Goal: Task Accomplishment & Management: Use online tool/utility

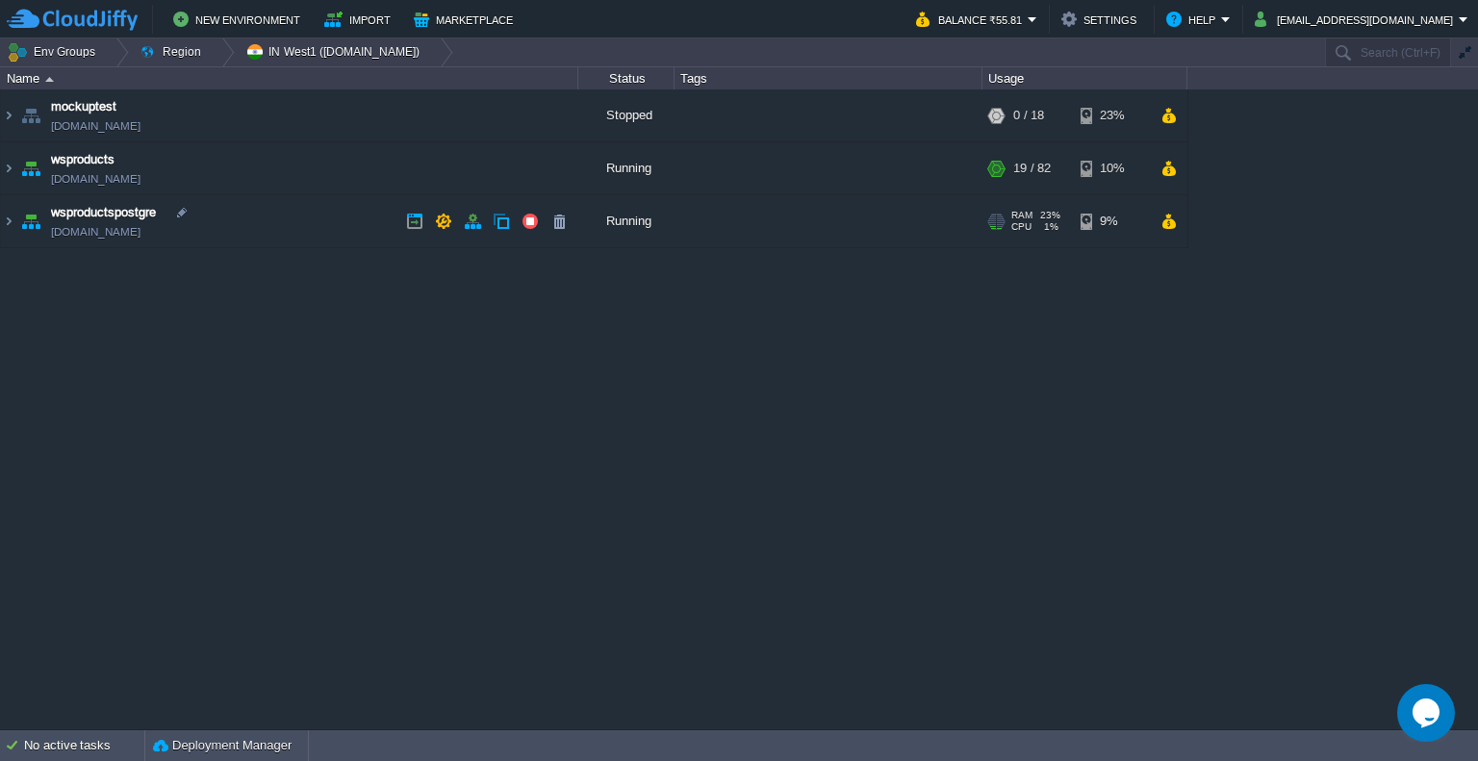
click at [375, 237] on td "wsproductspostgre [DOMAIN_NAME]" at bounding box center [289, 221] width 577 height 53
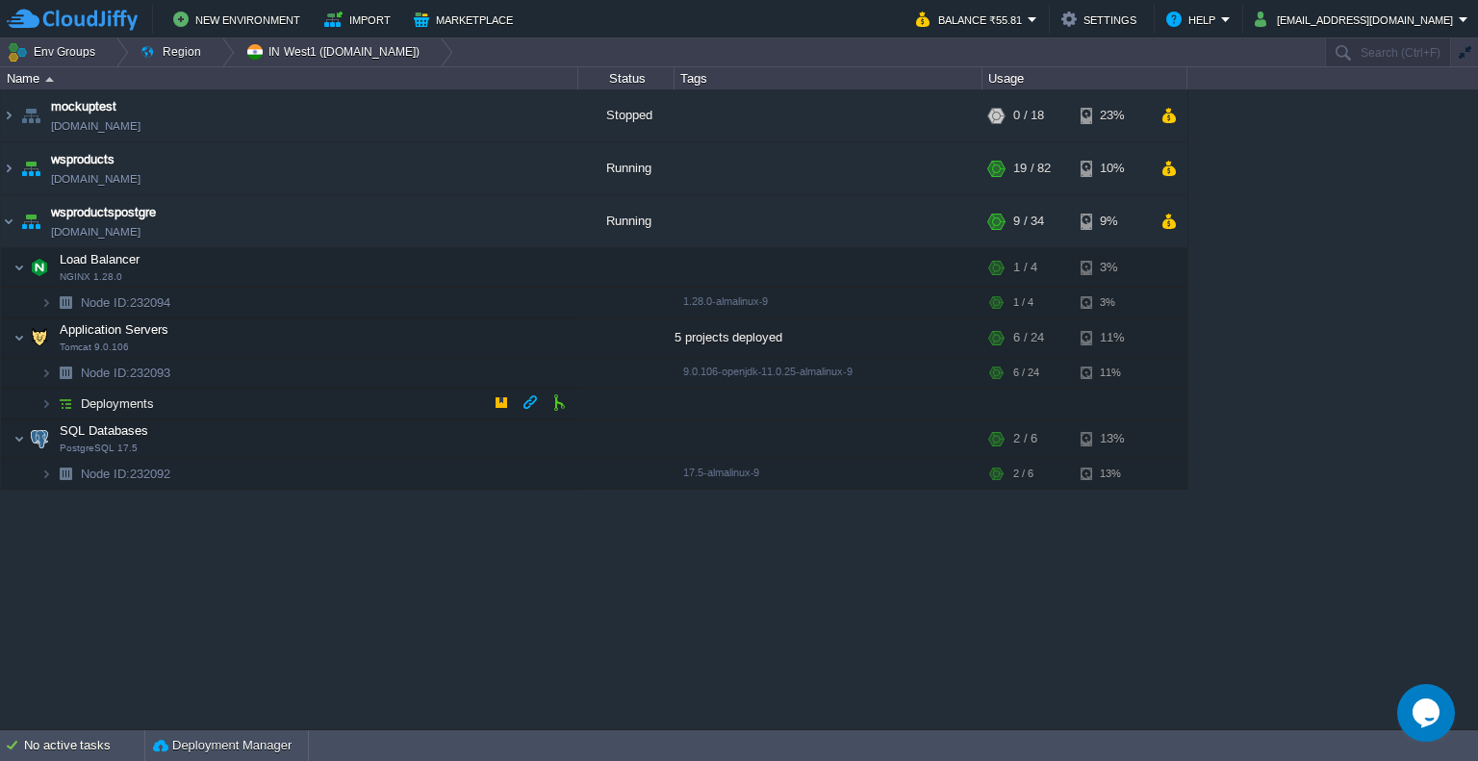
click at [200, 399] on td "Deployments" at bounding box center [289, 404] width 577 height 31
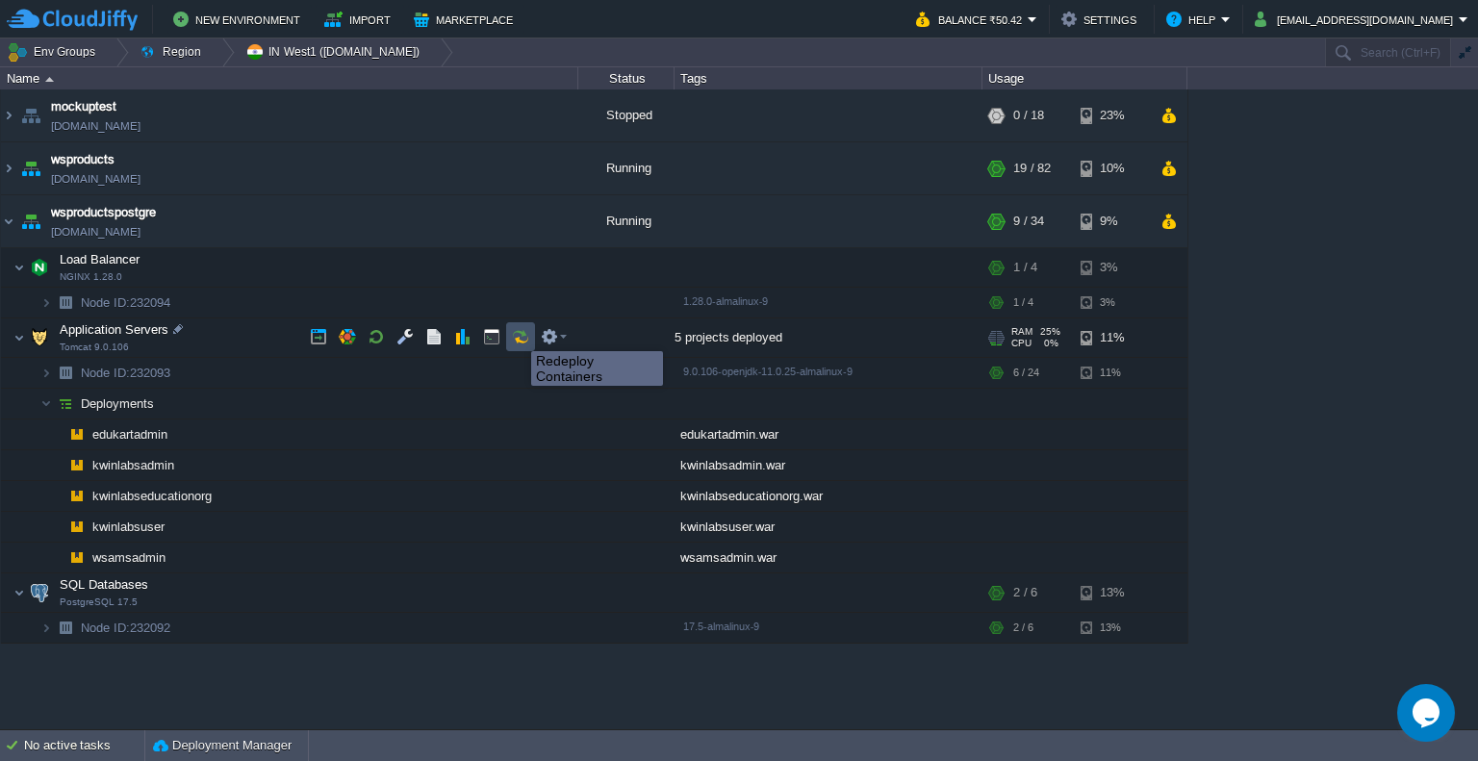
click at [517, 334] on button "button" at bounding box center [520, 336] width 17 height 17
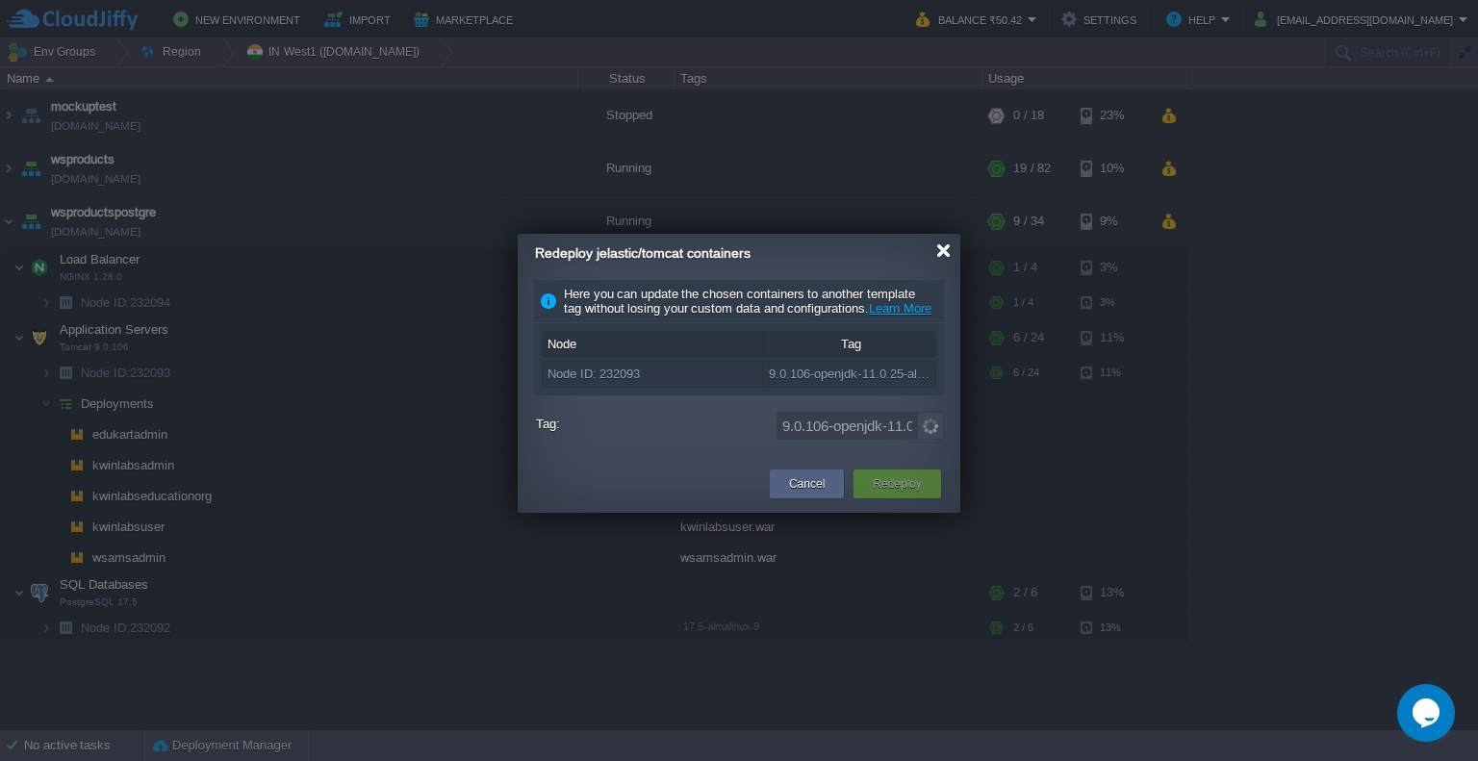
click at [939, 254] on div at bounding box center [943, 250] width 14 height 14
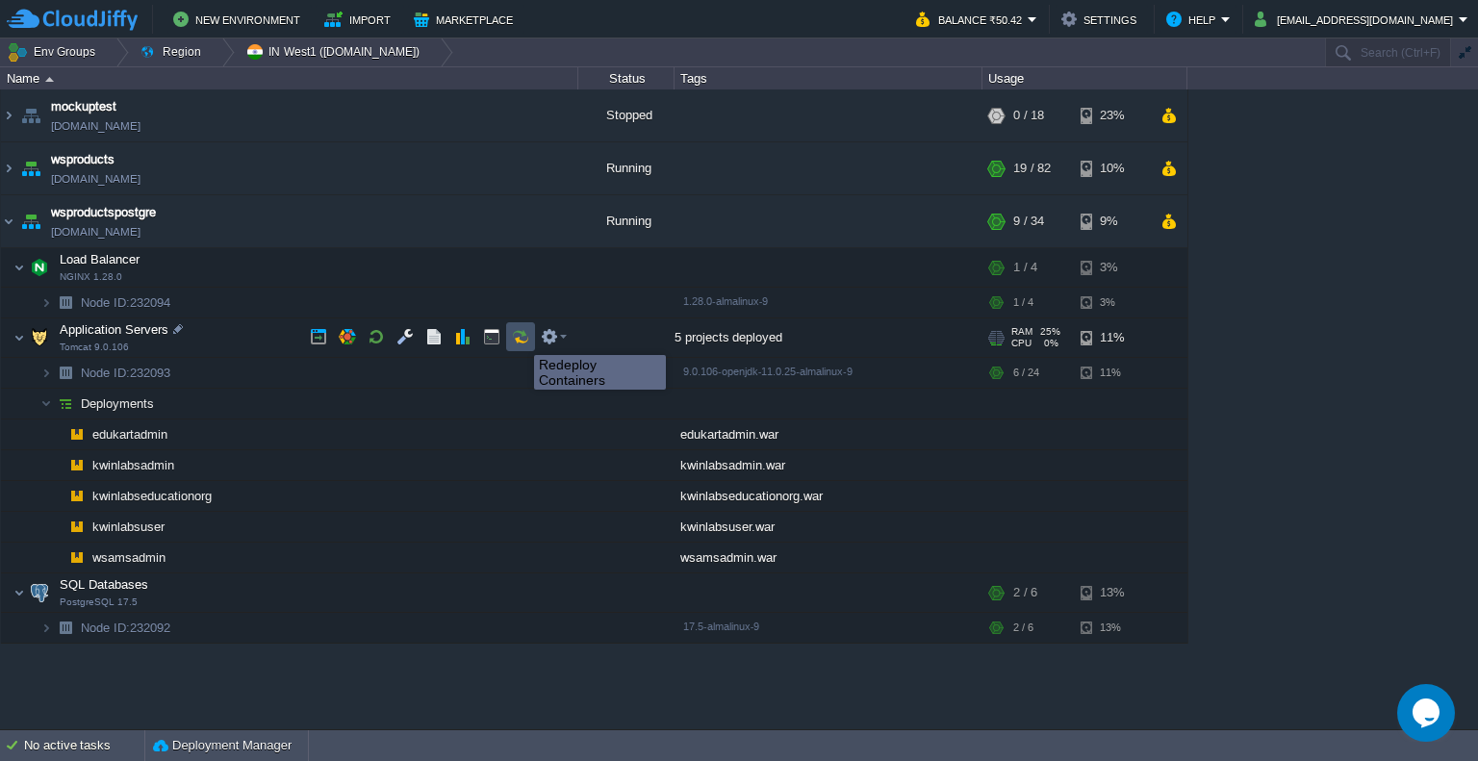
click at [519, 338] on button "button" at bounding box center [520, 336] width 17 height 17
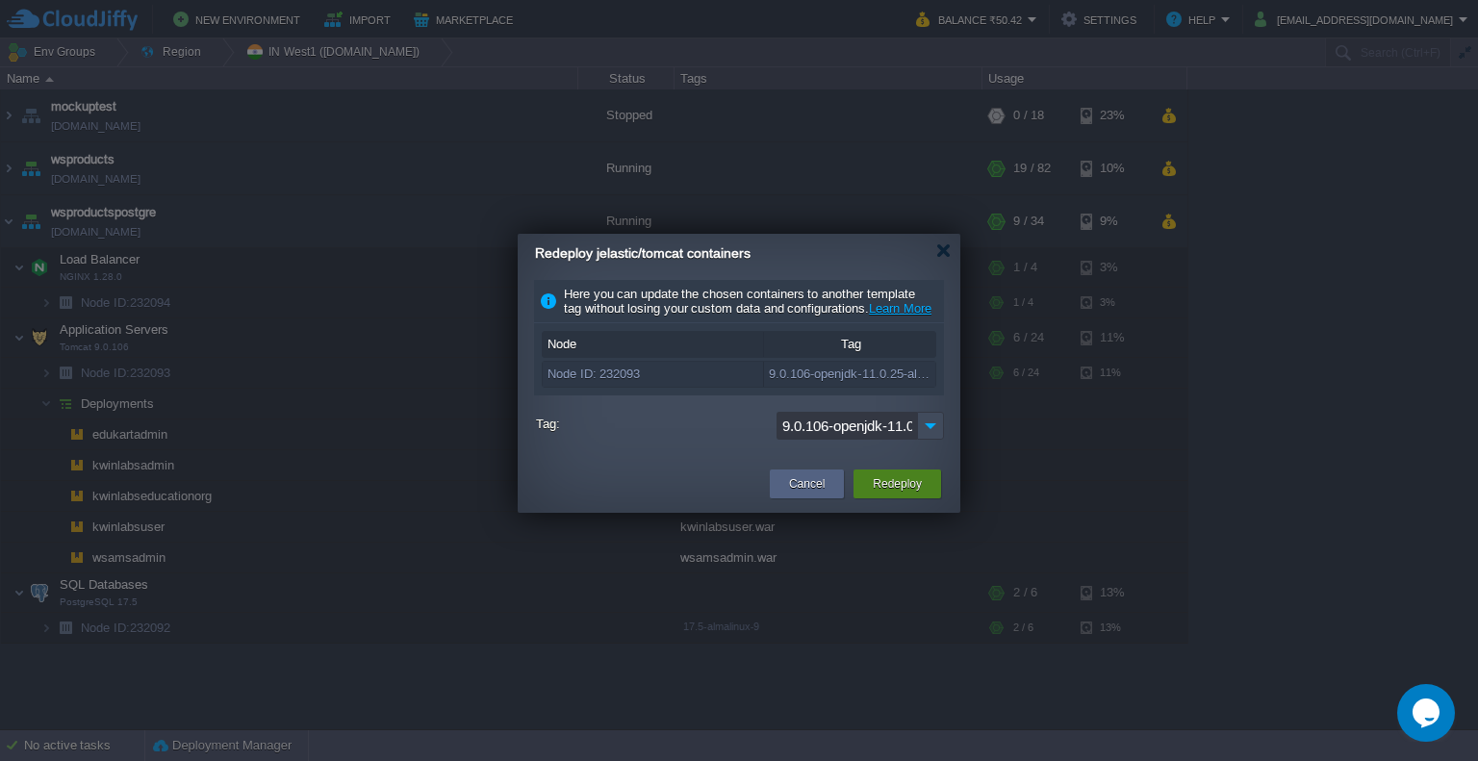
click at [908, 490] on button "Redeploy" at bounding box center [896, 483] width 49 height 19
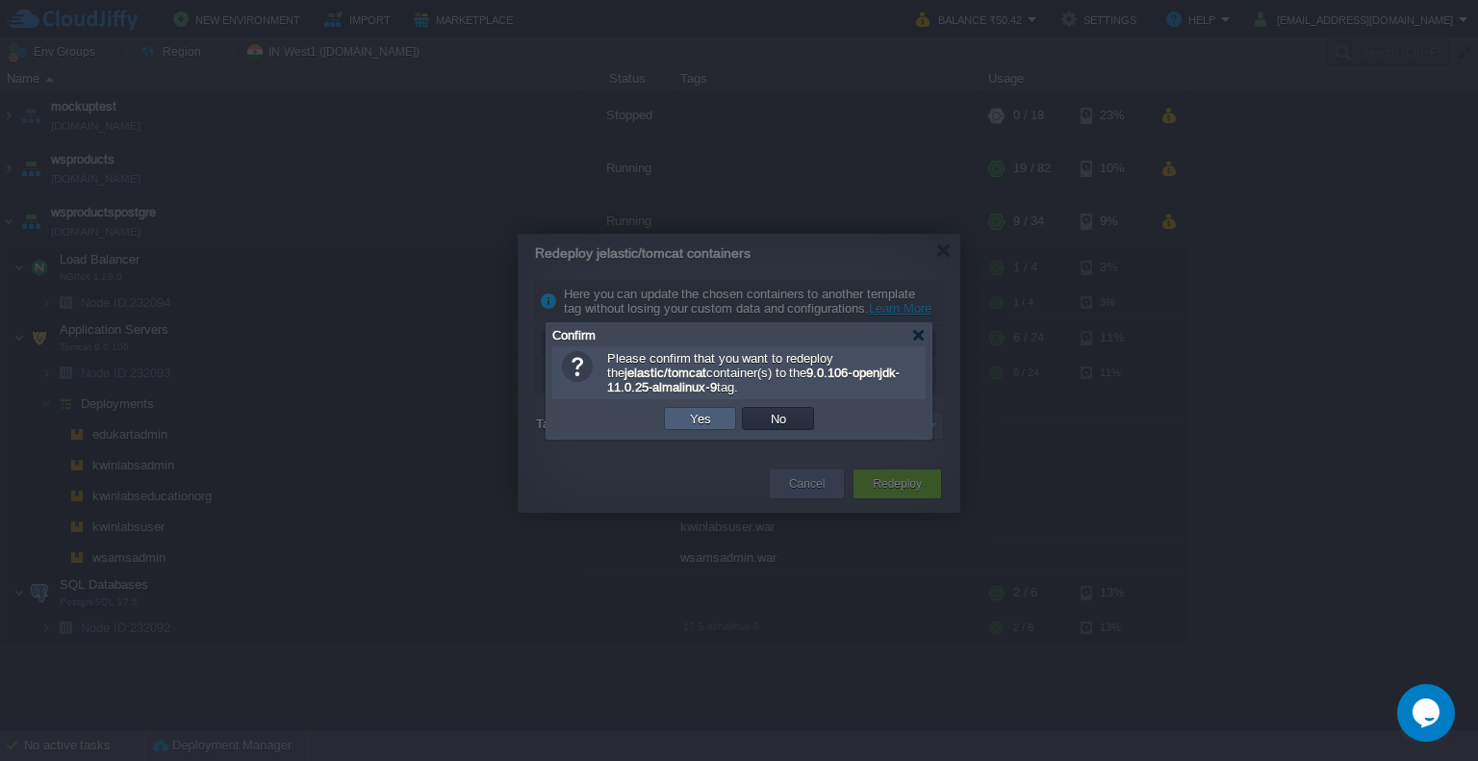
click at [675, 411] on td "Yes" at bounding box center [700, 418] width 72 height 23
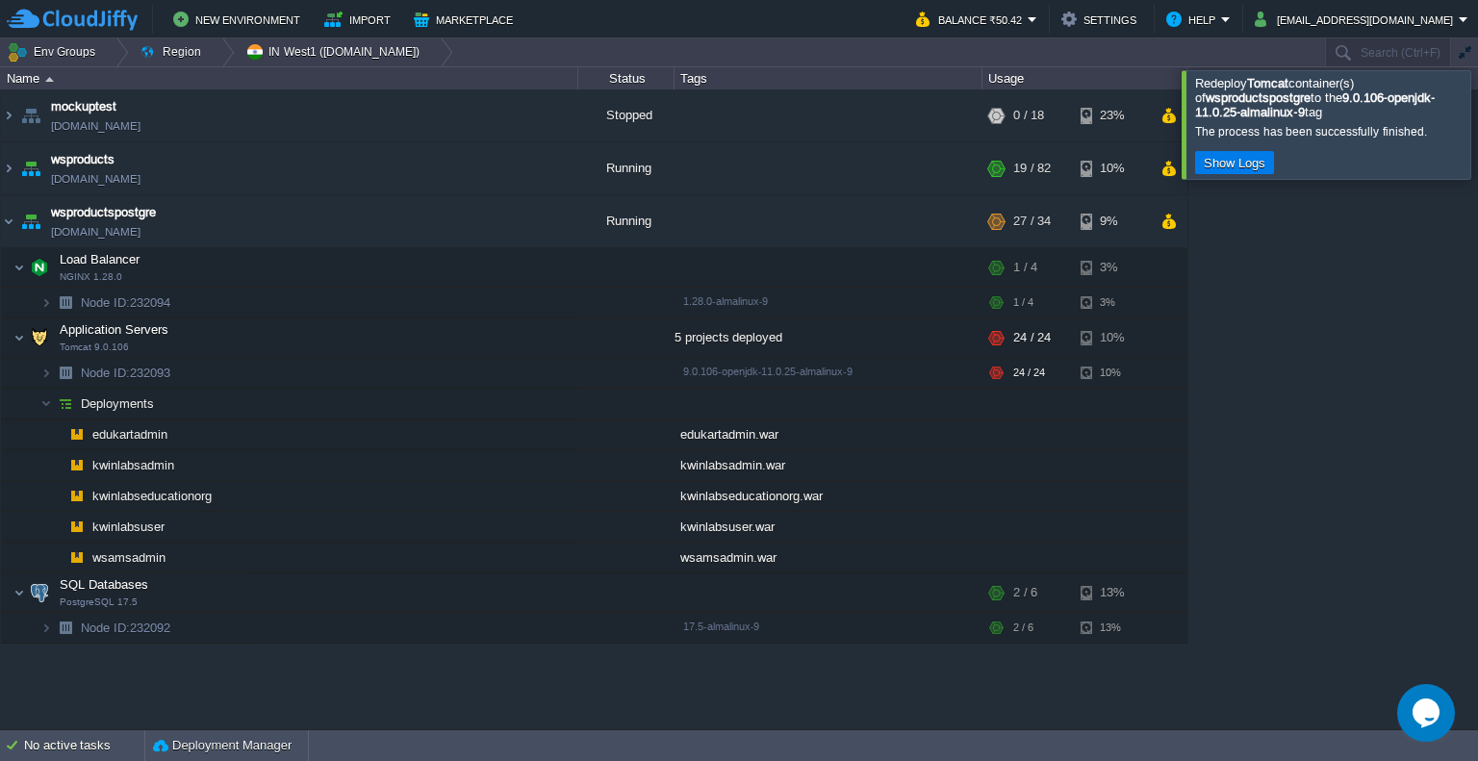
click at [1477, 111] on div at bounding box center [1501, 124] width 0 height 108
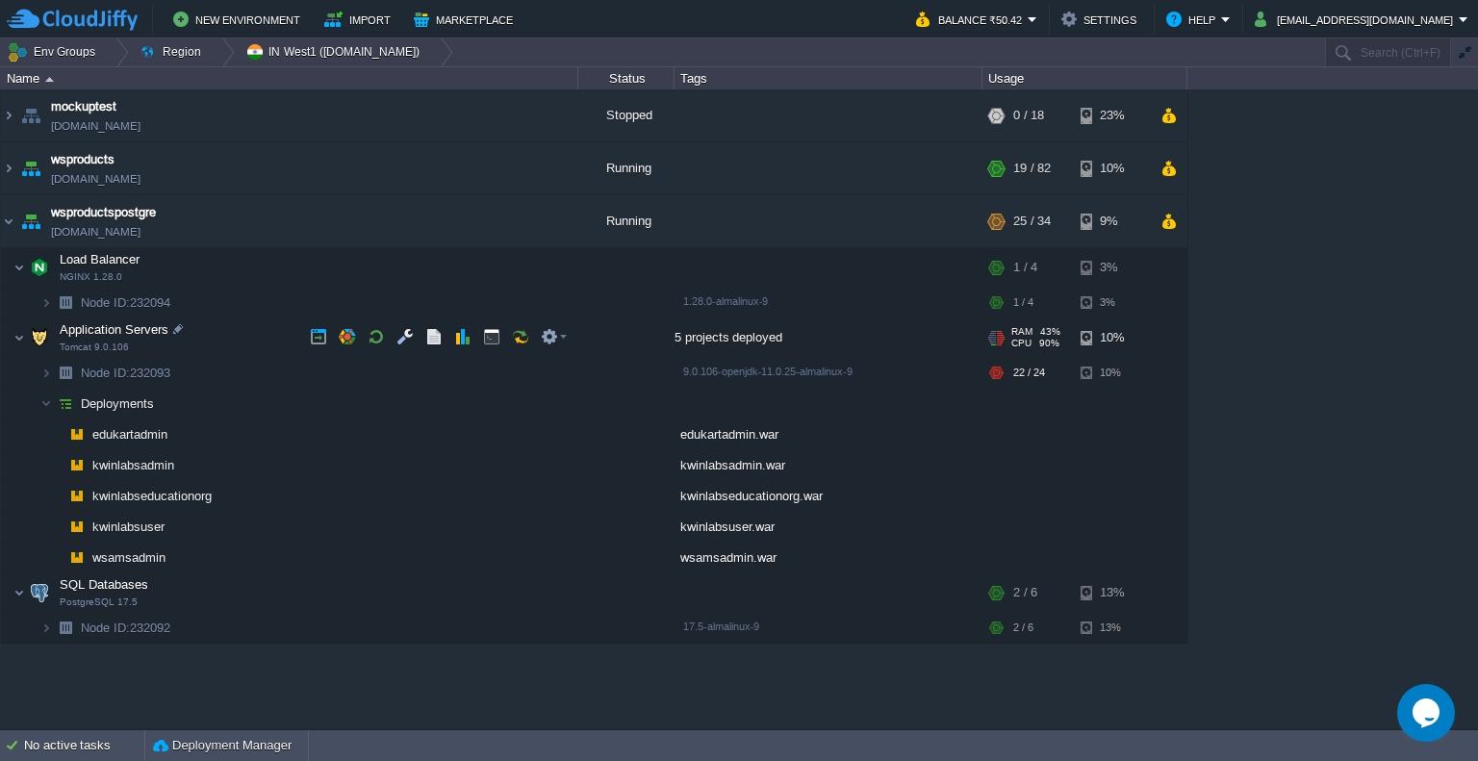
click at [994, 335] on div at bounding box center [992, 335] width 7 height 1
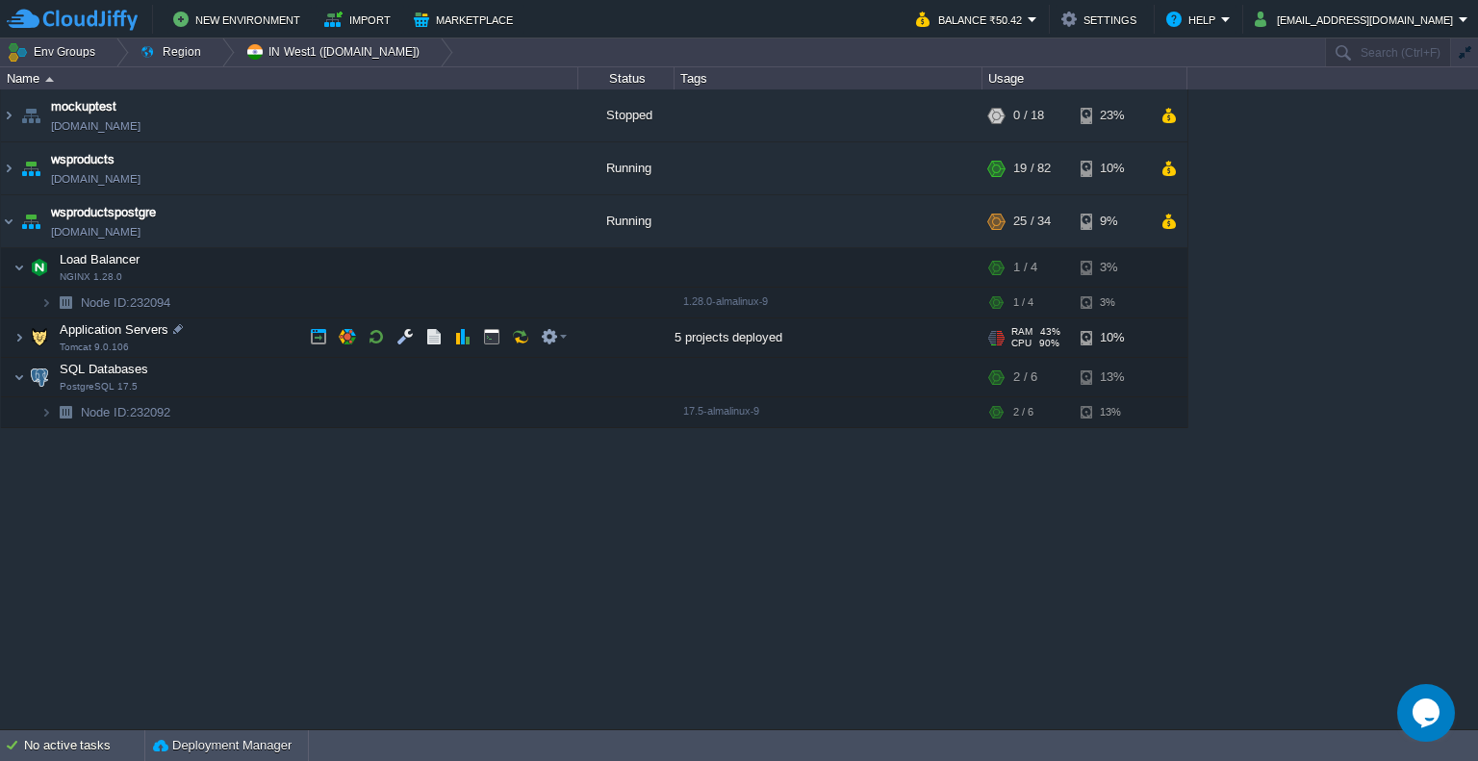
click at [994, 335] on div at bounding box center [992, 335] width 7 height 1
